Goal: Communication & Community: Participate in discussion

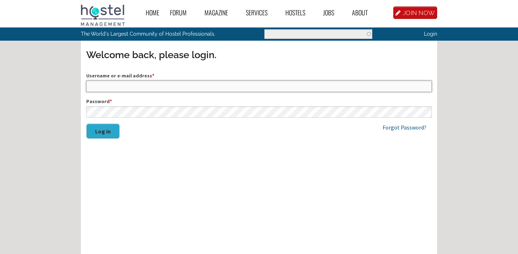
type input "[PERSON_NAME]"
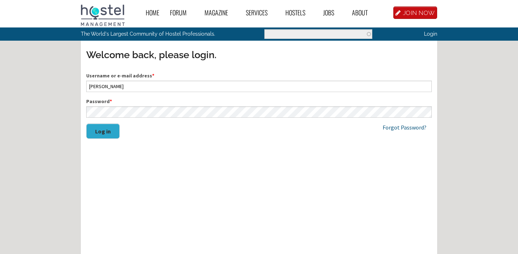
click at [96, 135] on button "Log in" at bounding box center [103, 130] width 34 height 15
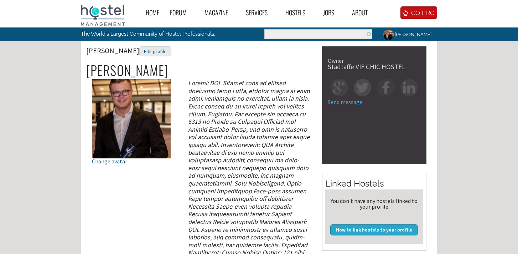
click at [153, 16] on link "Home" at bounding box center [152, 13] width 24 height 16
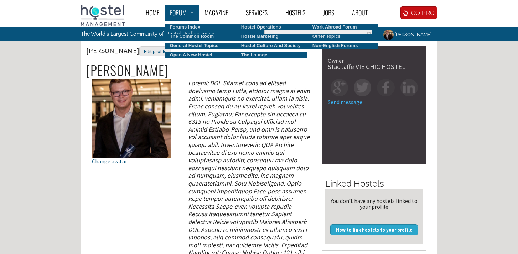
click at [182, 13] on link "Forum" at bounding box center [182, 13] width 35 height 16
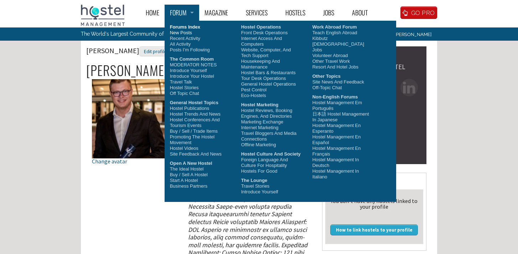
click at [184, 35] on link "New Posts" at bounding box center [200, 33] width 71 height 6
